Goal: Find specific page/section: Find specific page/section

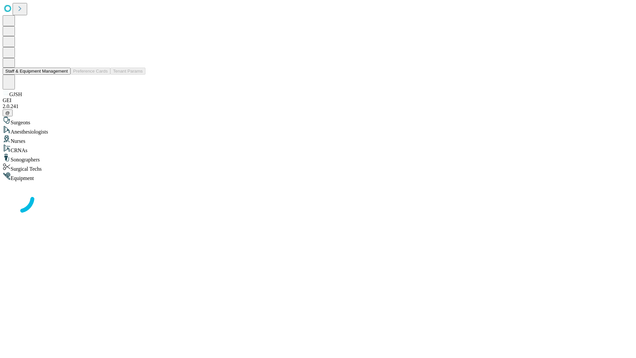
click at [63, 75] on button "Staff & Equipment Management" at bounding box center [37, 71] width 68 height 7
